Goal: Information Seeking & Learning: Check status

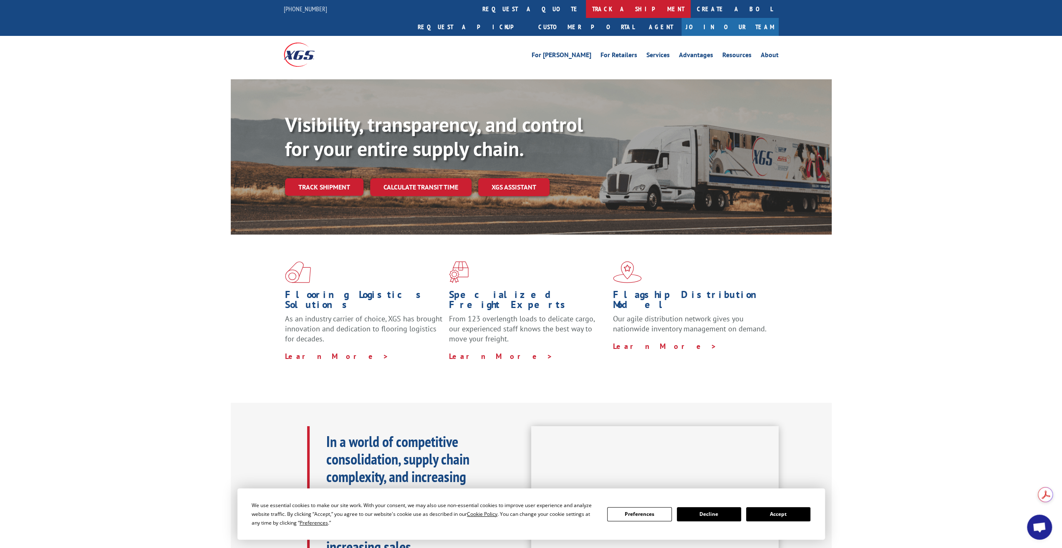
click at [586, 10] on link "track a shipment" at bounding box center [638, 9] width 105 height 18
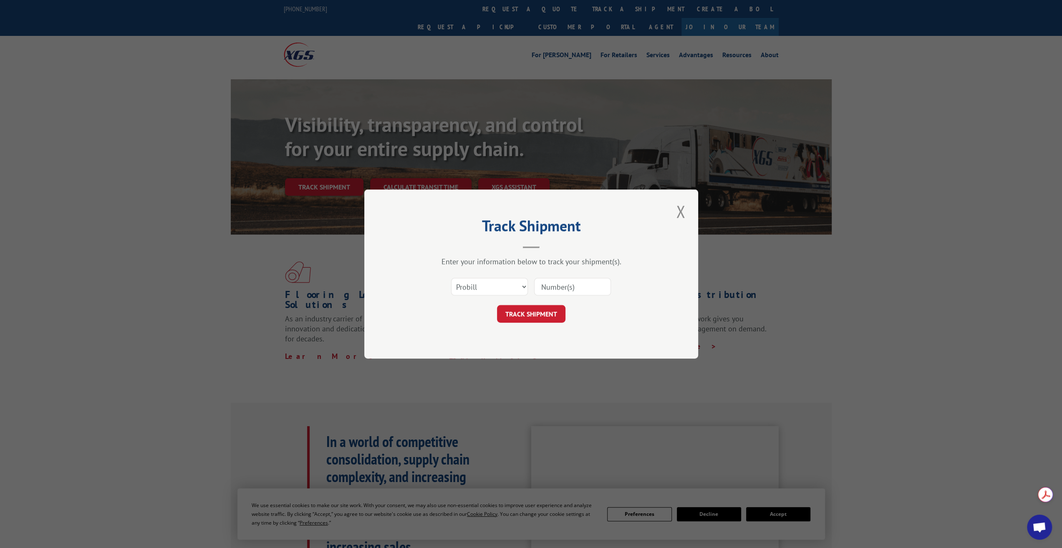
click at [579, 286] on input at bounding box center [572, 287] width 77 height 18
click at [486, 283] on select "Select category... Probill BOL PO" at bounding box center [489, 287] width 77 height 18
select select "bol"
click at [451, 278] on select "Select category... Probill BOL PO" at bounding box center [489, 287] width 77 height 18
click at [554, 287] on input at bounding box center [572, 287] width 77 height 18
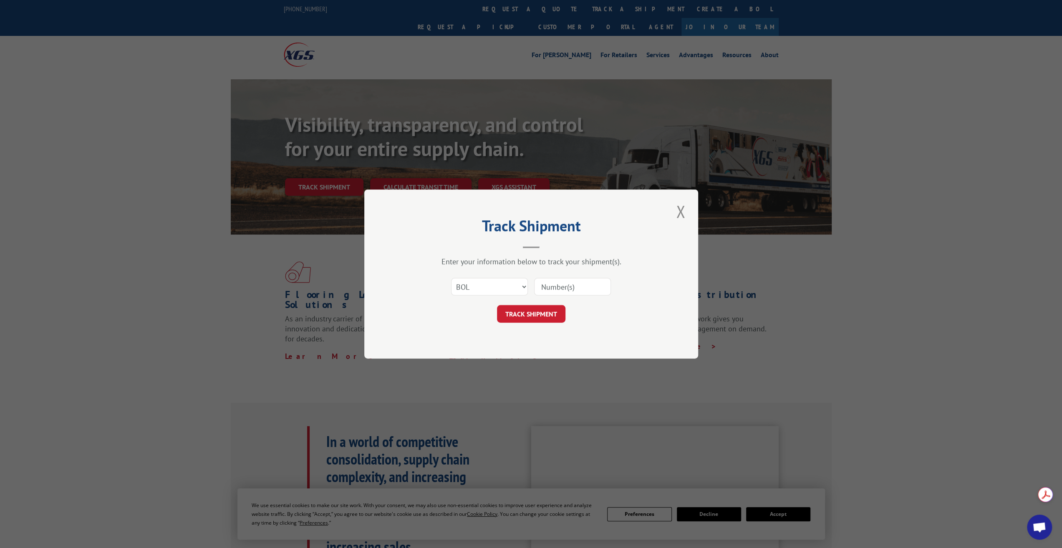
paste input "241765"
type input "241765"
click at [545, 314] on button "TRACK SHIPMENT" at bounding box center [531, 314] width 68 height 18
